Goal: Information Seeking & Learning: Understand process/instructions

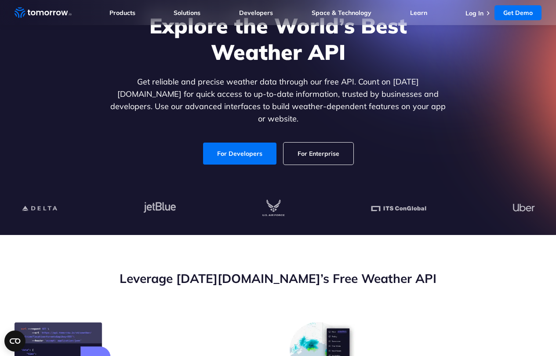
scroll to position [44, 0]
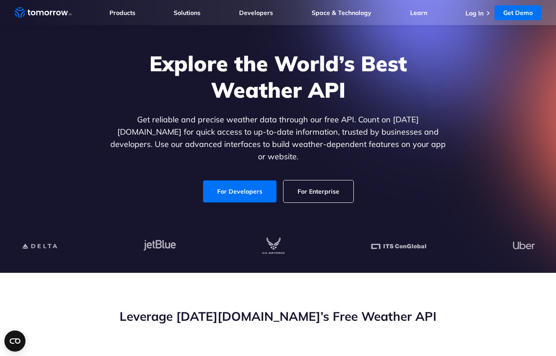
click at [309, 184] on link "For Enterprise" at bounding box center [318, 191] width 70 height 22
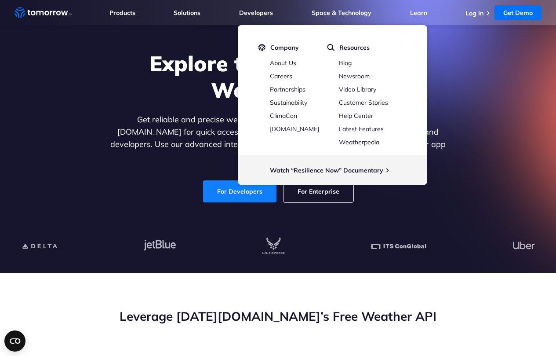
click at [228, 184] on link "For Developers" at bounding box center [239, 191] width 73 height 22
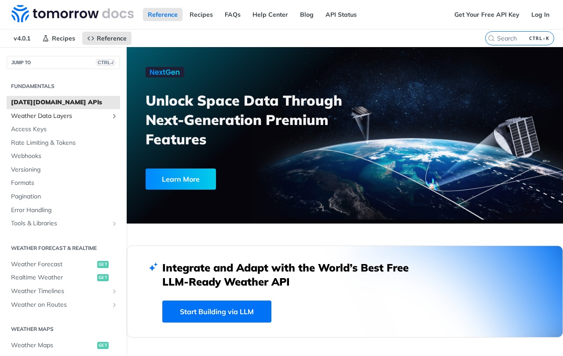
click at [50, 117] on span "Weather Data Layers" at bounding box center [60, 116] width 98 height 9
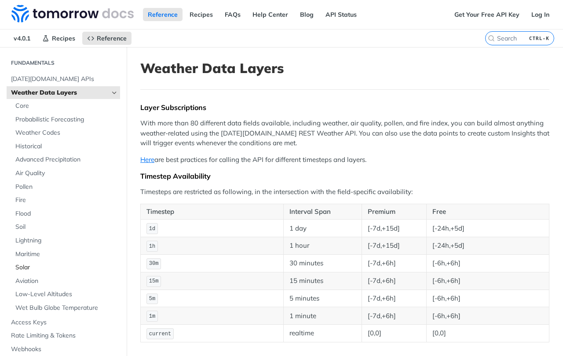
scroll to position [44, 0]
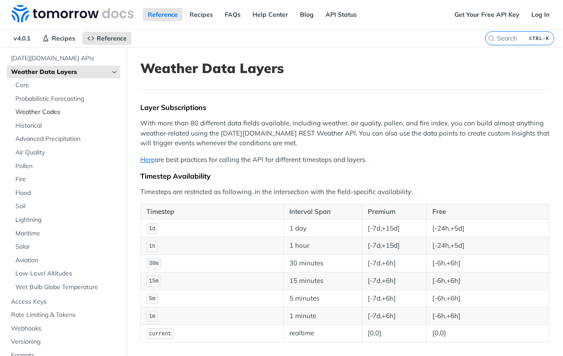
click at [53, 111] on span "Weather Codes" at bounding box center [66, 112] width 102 height 9
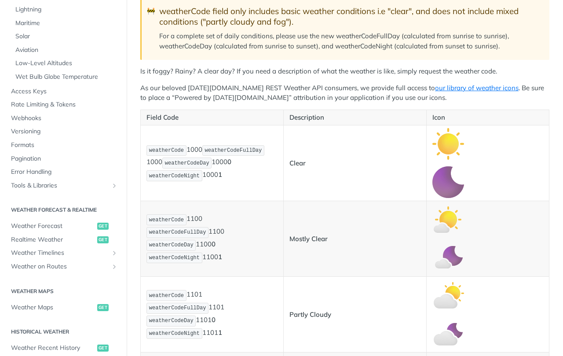
scroll to position [220, 0]
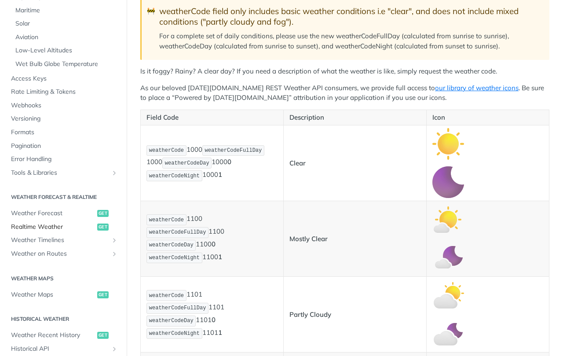
click at [54, 225] on span "Realtime Weather" at bounding box center [53, 226] width 84 height 9
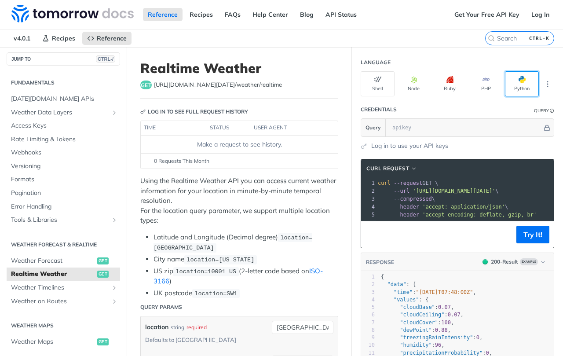
click at [515, 88] on button "Python" at bounding box center [522, 83] width 34 height 25
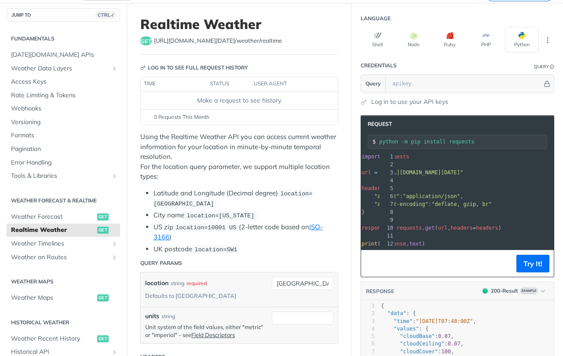
scroll to position [0, 35]
drag, startPoint x: 392, startPoint y: 170, endPoint x: 542, endPoint y: 175, distance: 149.9
click at [451, 175] on span ""[URL][DOMAIN_NAME][DATE]"" at bounding box center [409, 172] width 83 height 6
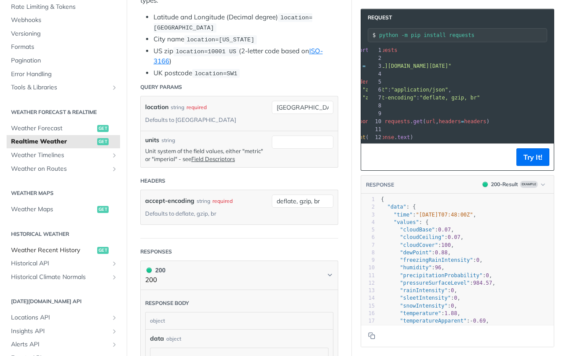
scroll to position [91, 0]
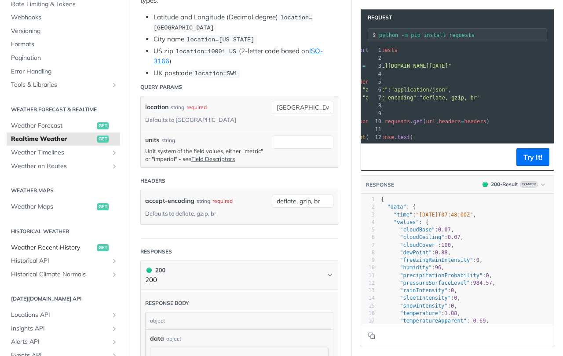
click at [55, 248] on span "Weather Recent History" at bounding box center [53, 247] width 84 height 9
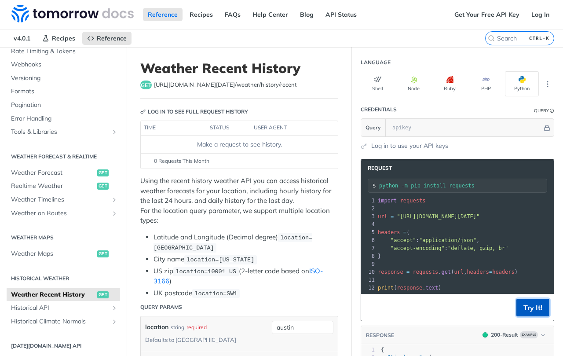
click at [522, 314] on button "Try It!" at bounding box center [532, 307] width 33 height 18
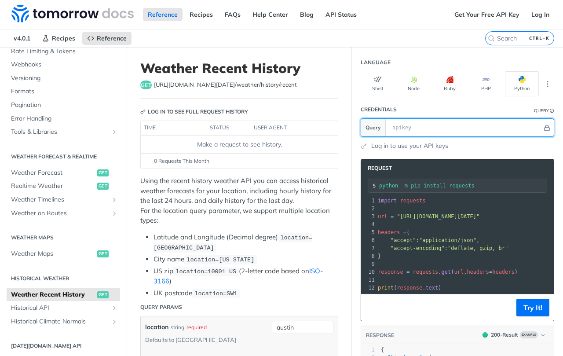
click at [414, 125] on input "text" at bounding box center [465, 128] width 154 height 18
click at [396, 127] on input "text" at bounding box center [465, 128] width 154 height 18
paste input "a0962186bbc54972895124251252108"
type input "a0962186bbc54972895124251252108"
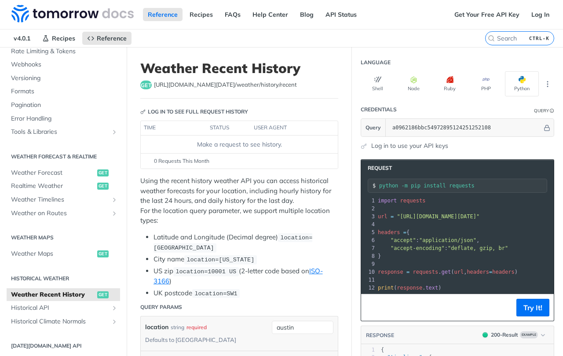
click at [429, 145] on link "Log in to use your API keys" at bounding box center [409, 145] width 77 height 9
